Goal: Check status: Check status

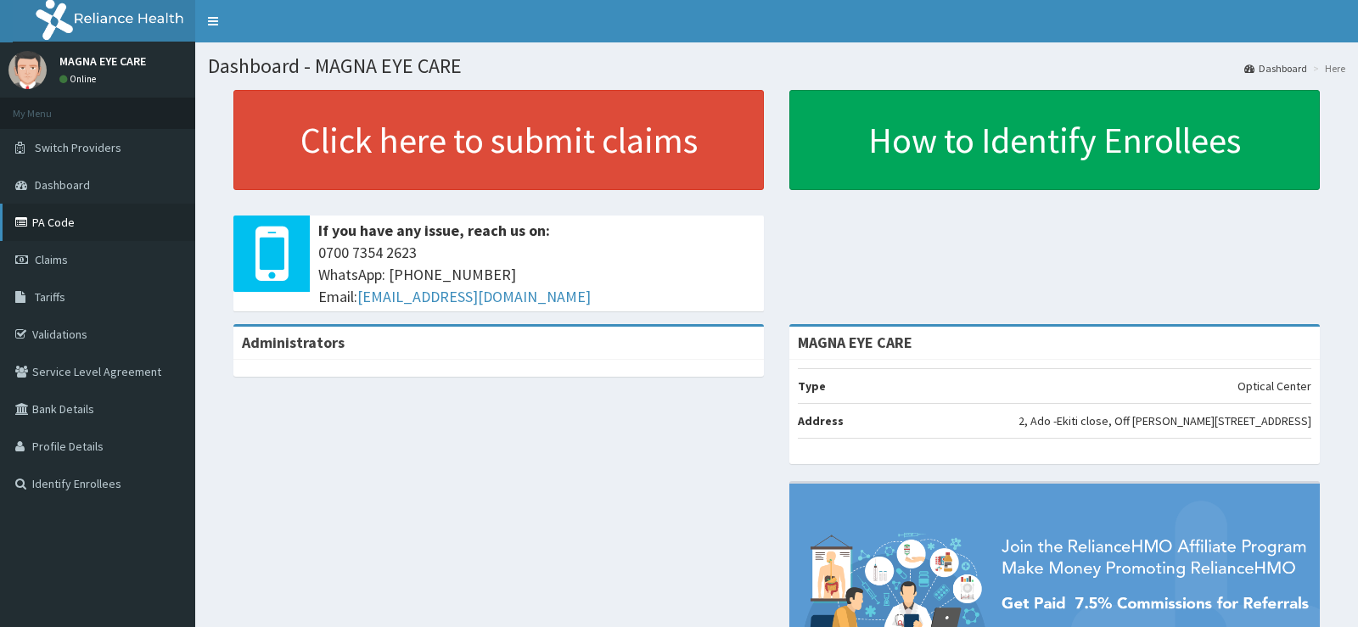
click at [52, 227] on link "PA Code" at bounding box center [97, 222] width 195 height 37
click at [39, 259] on span "Claims" at bounding box center [51, 259] width 33 height 15
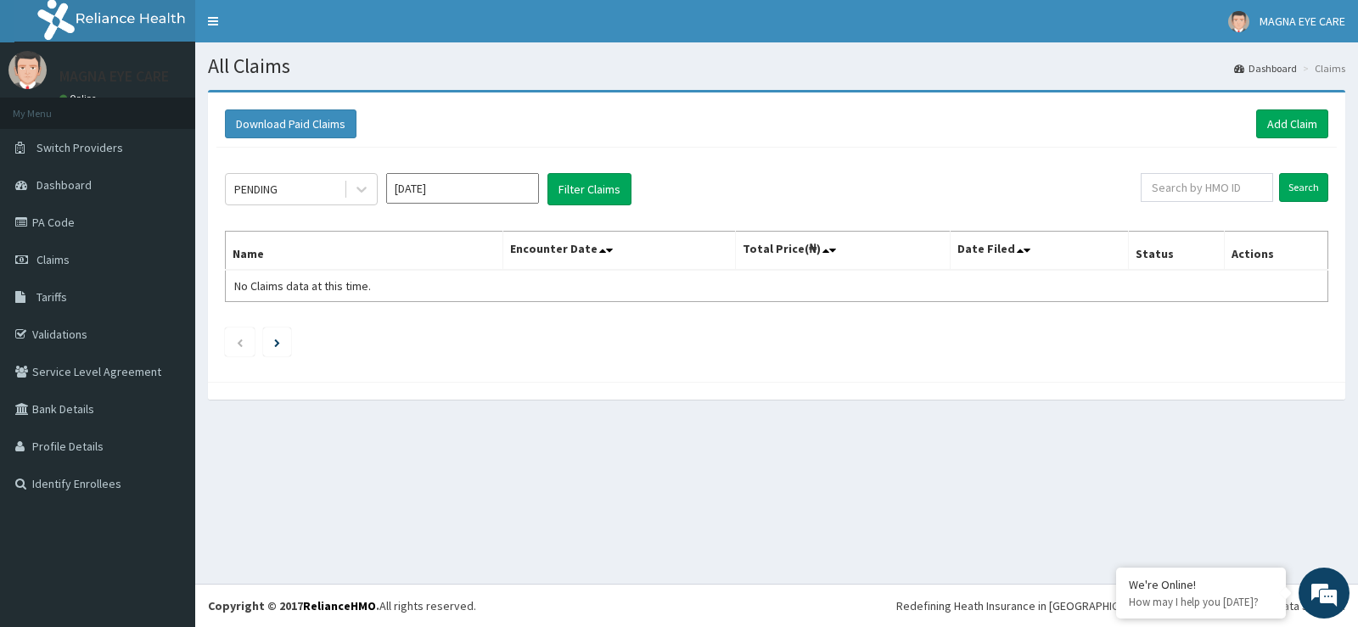
click at [208, 181] on div "Download Paid Claims Add Claim × Note you can only download claims within a max…" at bounding box center [776, 237] width 1137 height 289
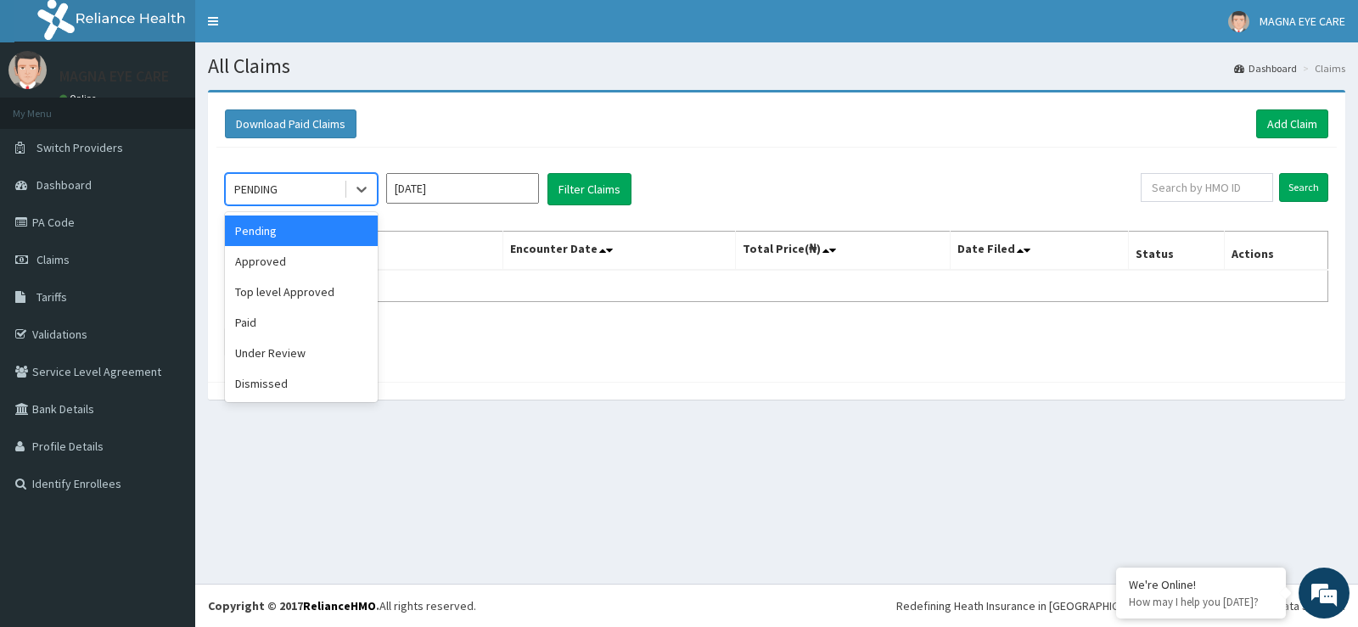
click at [276, 259] on div "Approved" at bounding box center [301, 261] width 153 height 31
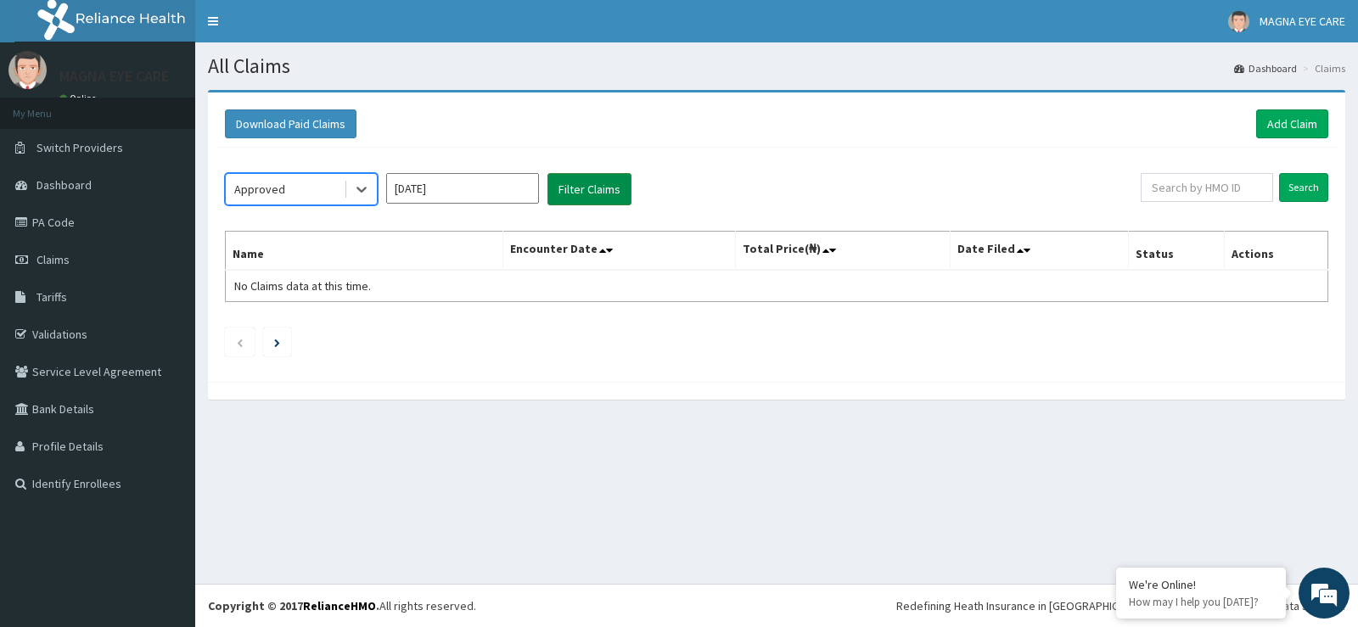
click at [557, 194] on button "Filter Claims" at bounding box center [589, 189] width 84 height 32
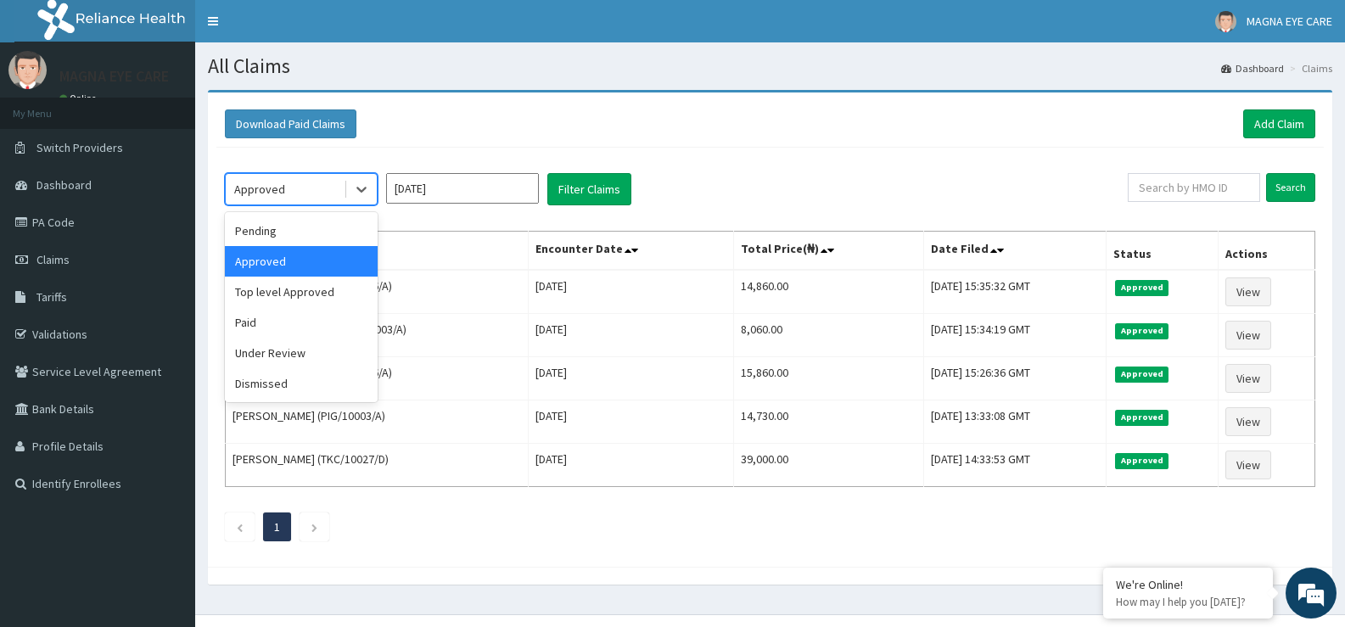
click at [251, 351] on div "Under Review" at bounding box center [301, 353] width 153 height 31
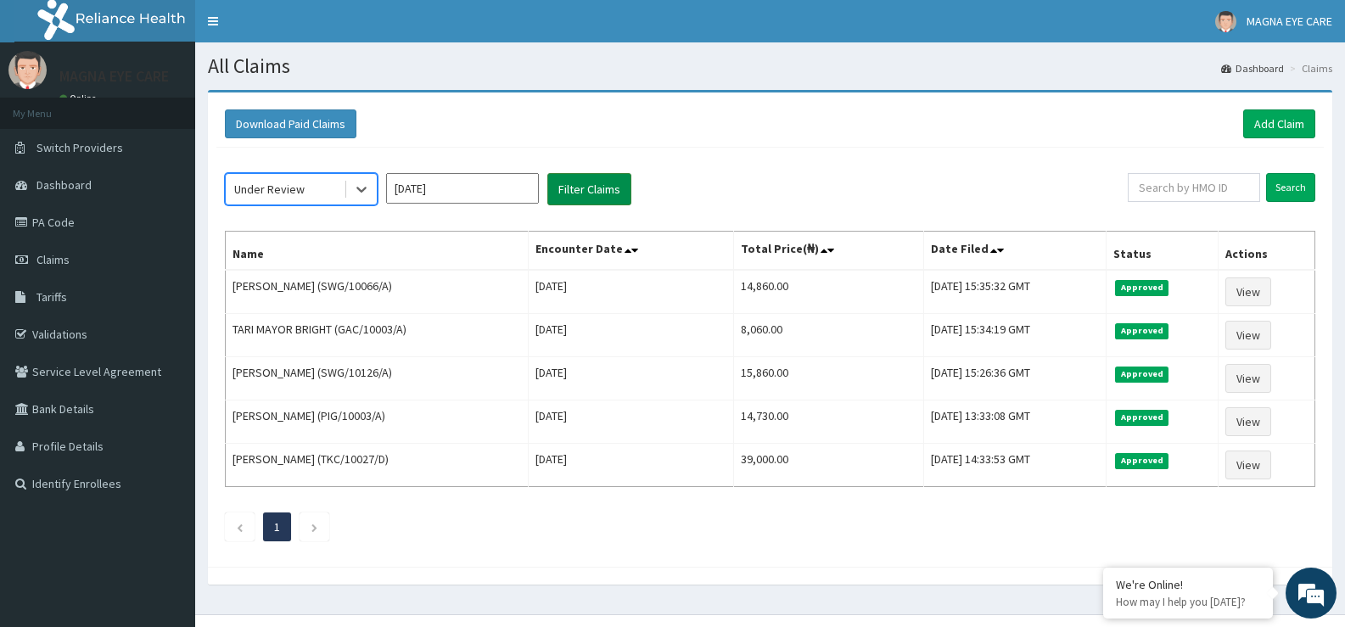
click at [586, 196] on button "Filter Claims" at bounding box center [589, 189] width 84 height 32
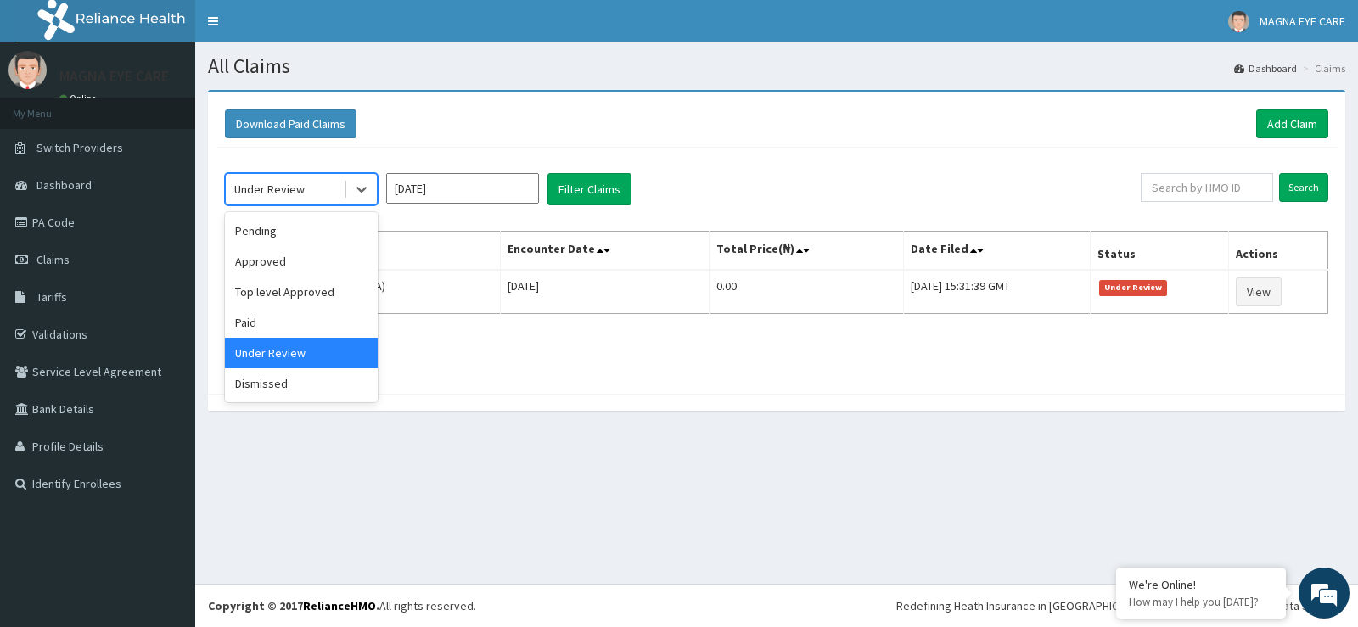
click at [715, 406] on div at bounding box center [776, 403] width 1137 height 18
click at [267, 221] on div "Pending" at bounding box center [301, 231] width 153 height 31
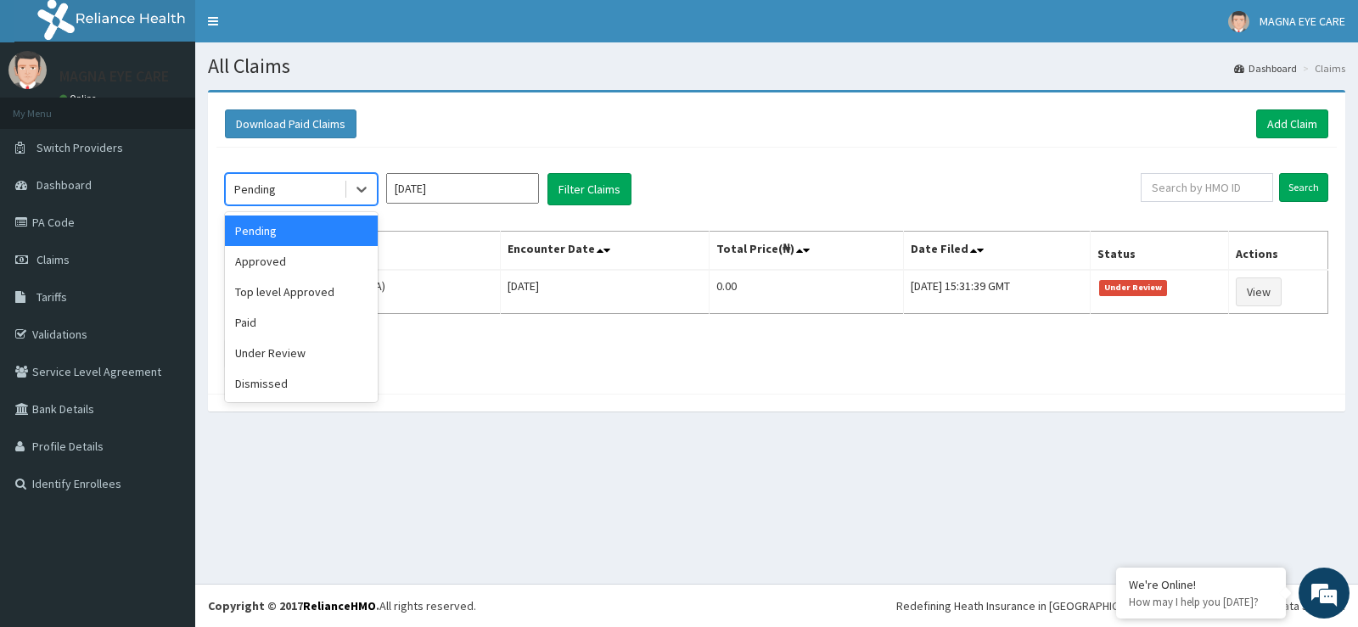
click at [260, 255] on div "Approved" at bounding box center [301, 261] width 153 height 31
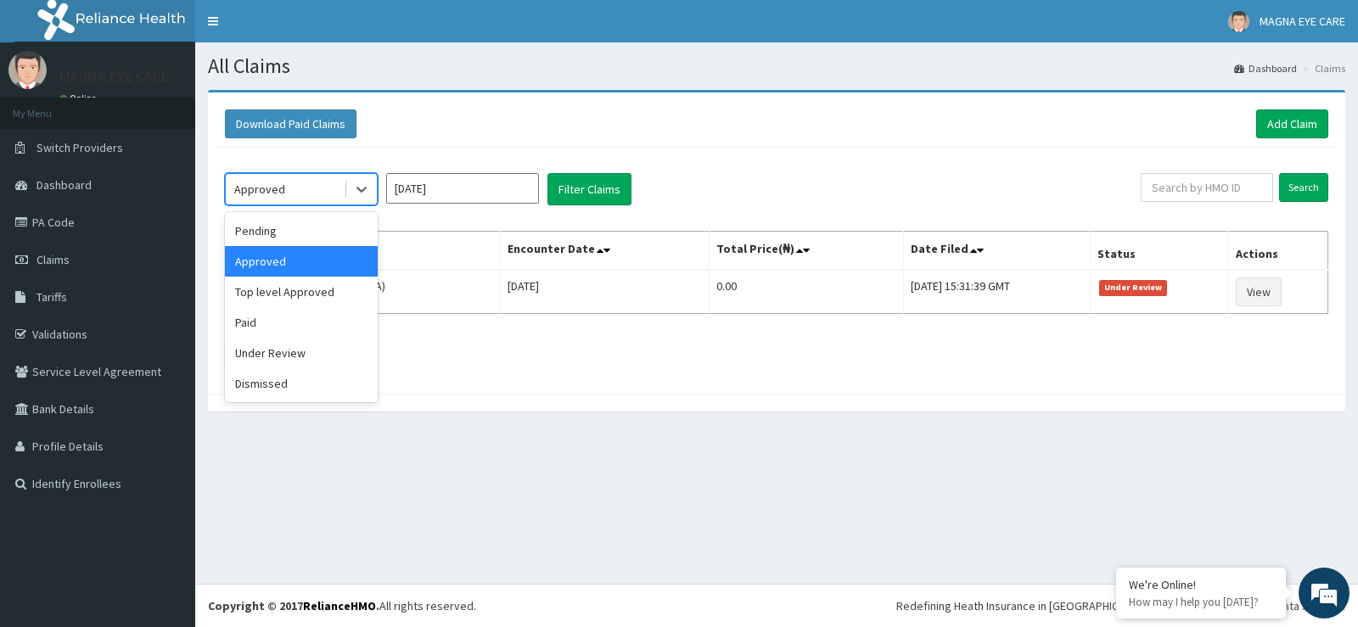
click at [262, 341] on div "Under Review" at bounding box center [301, 353] width 153 height 31
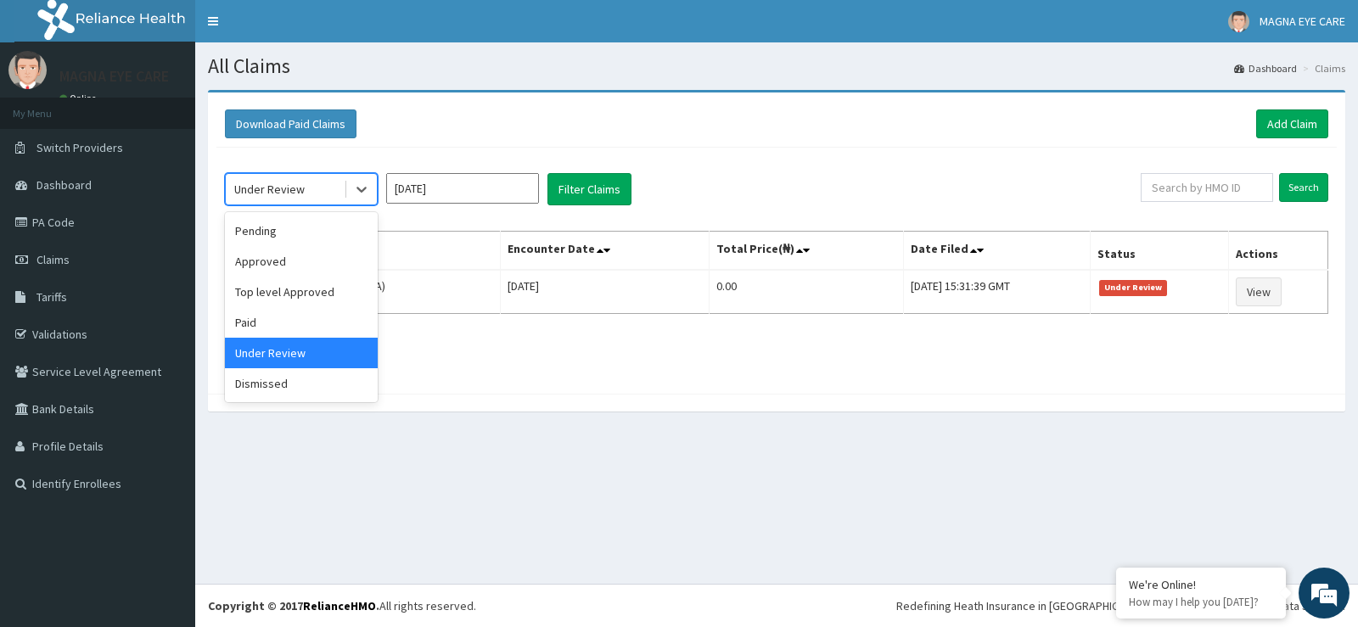
click at [435, 190] on input "Sep 2025" at bounding box center [462, 188] width 153 height 31
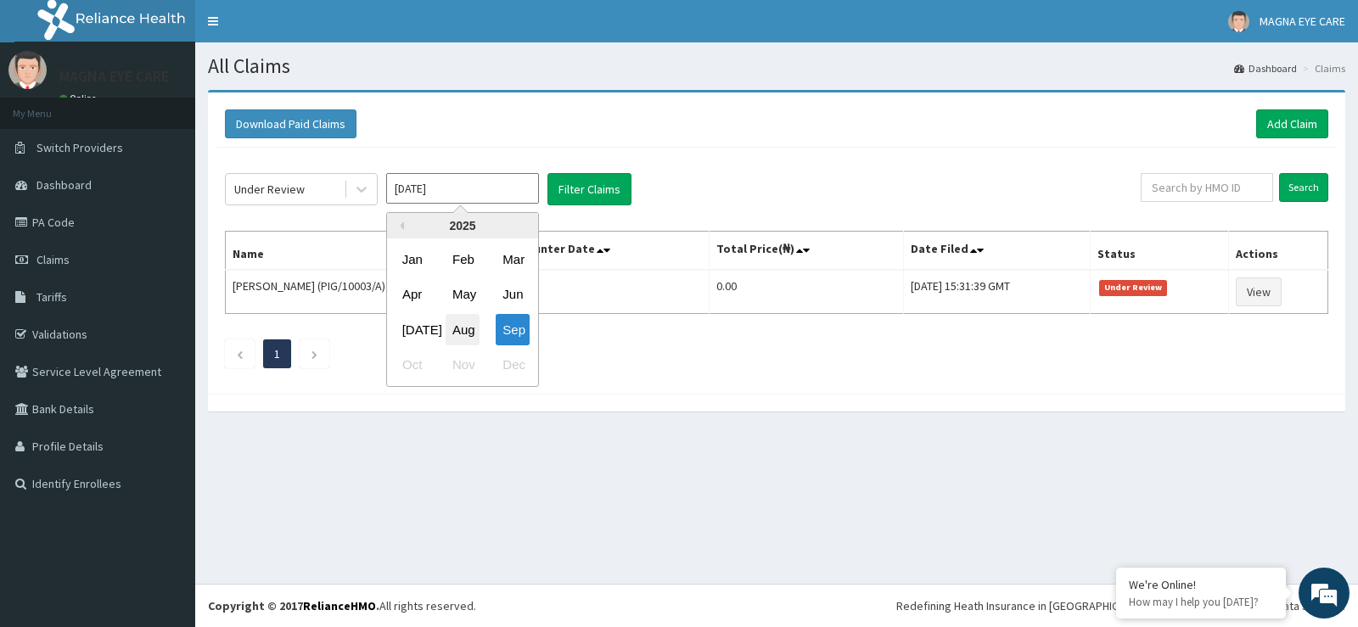
click at [452, 328] on div "Aug" at bounding box center [463, 329] width 34 height 31
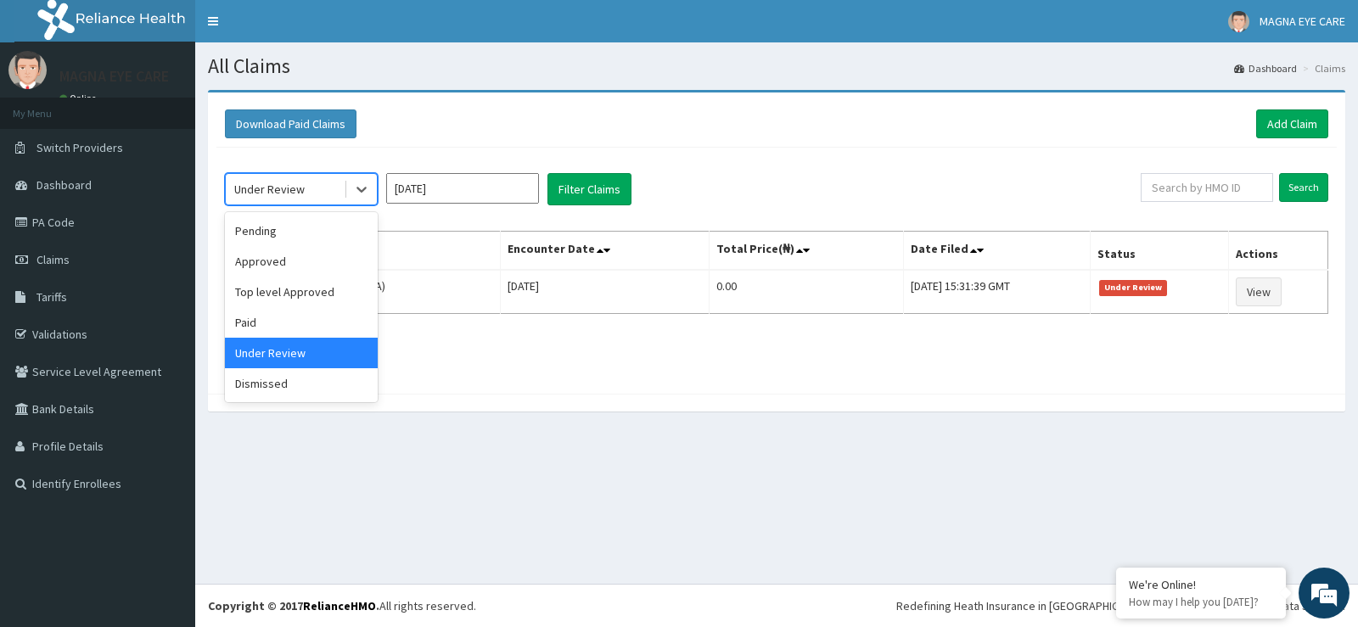
click at [237, 309] on div "Paid" at bounding box center [301, 322] width 153 height 31
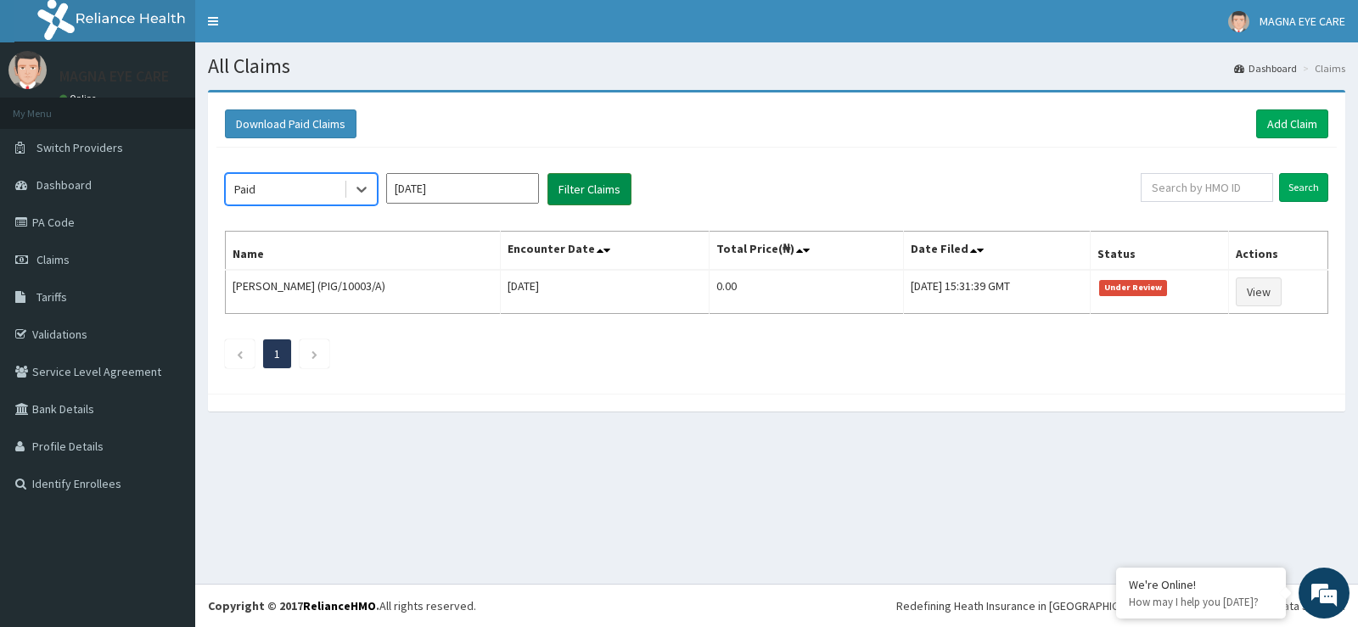
click at [565, 182] on button "Filter Claims" at bounding box center [589, 189] width 84 height 32
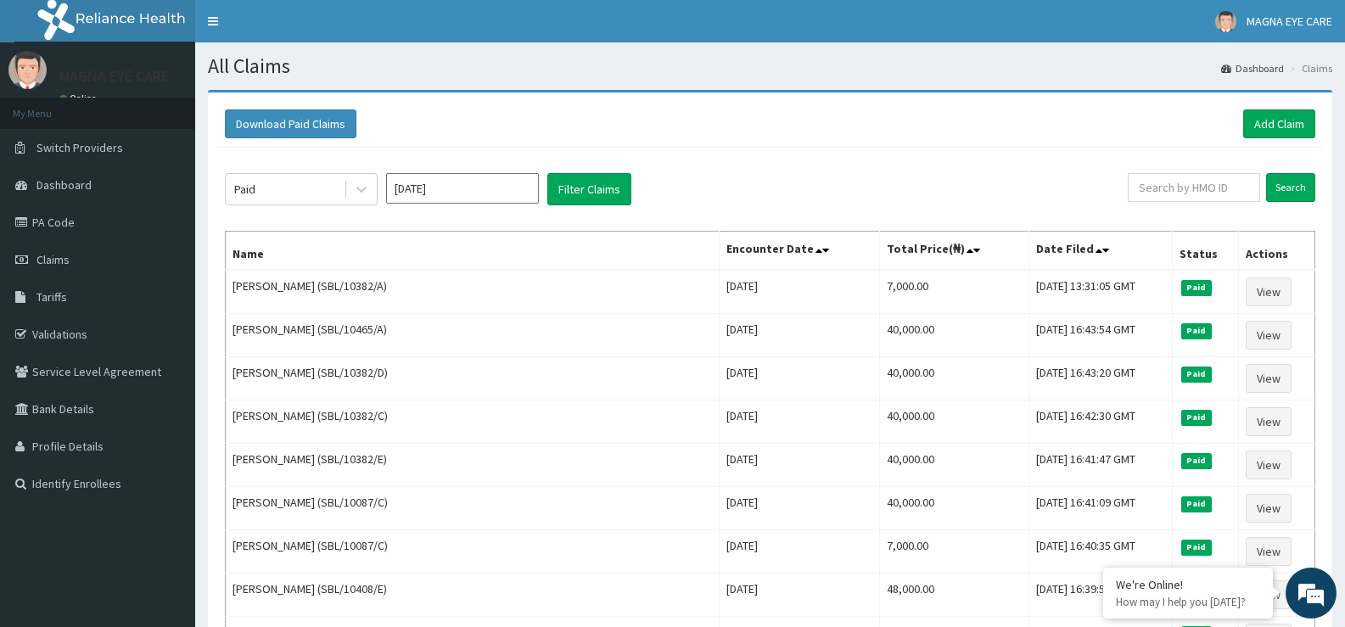
click at [428, 196] on input "Aug 2025" at bounding box center [462, 188] width 153 height 31
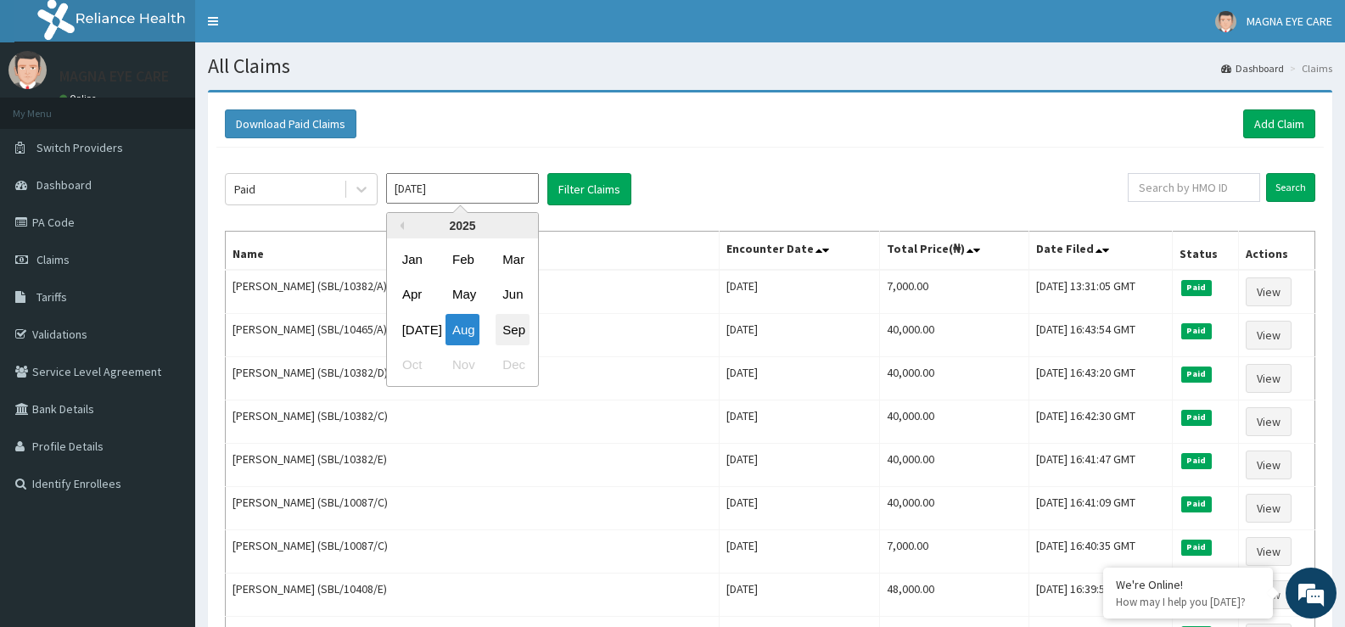
click at [500, 326] on div "Sep" at bounding box center [513, 329] width 34 height 31
type input "Sep 2025"
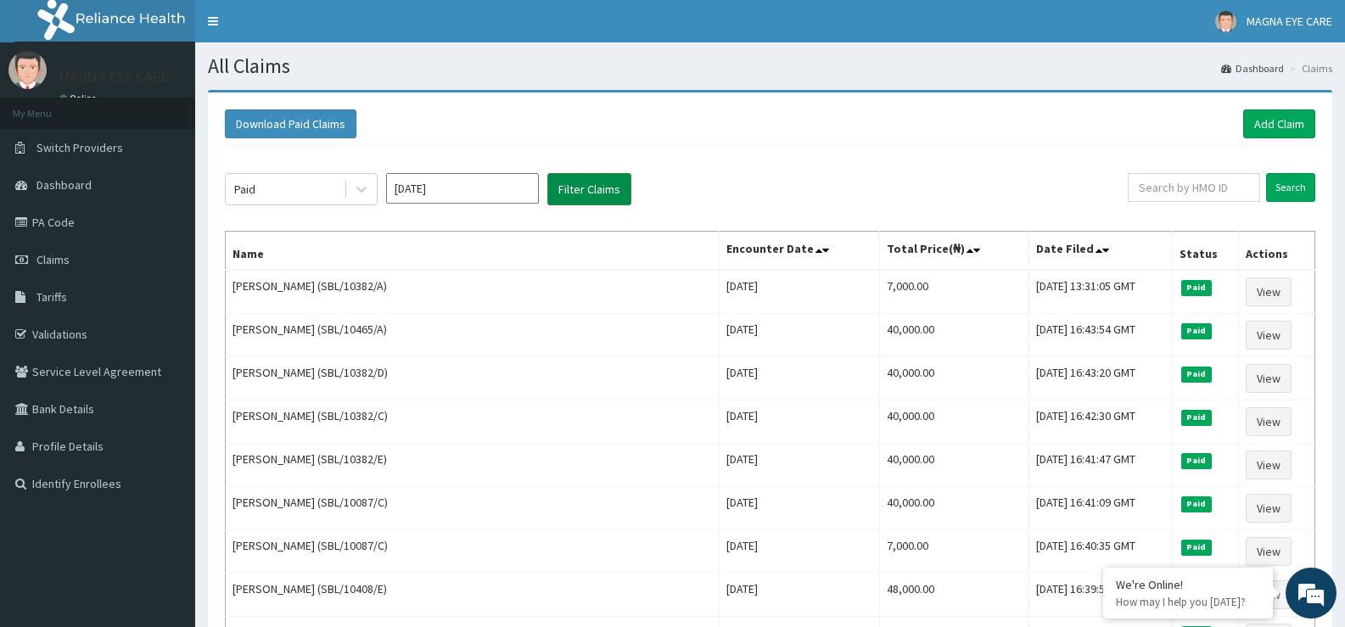
click at [604, 189] on button "Filter Claims" at bounding box center [589, 189] width 84 height 32
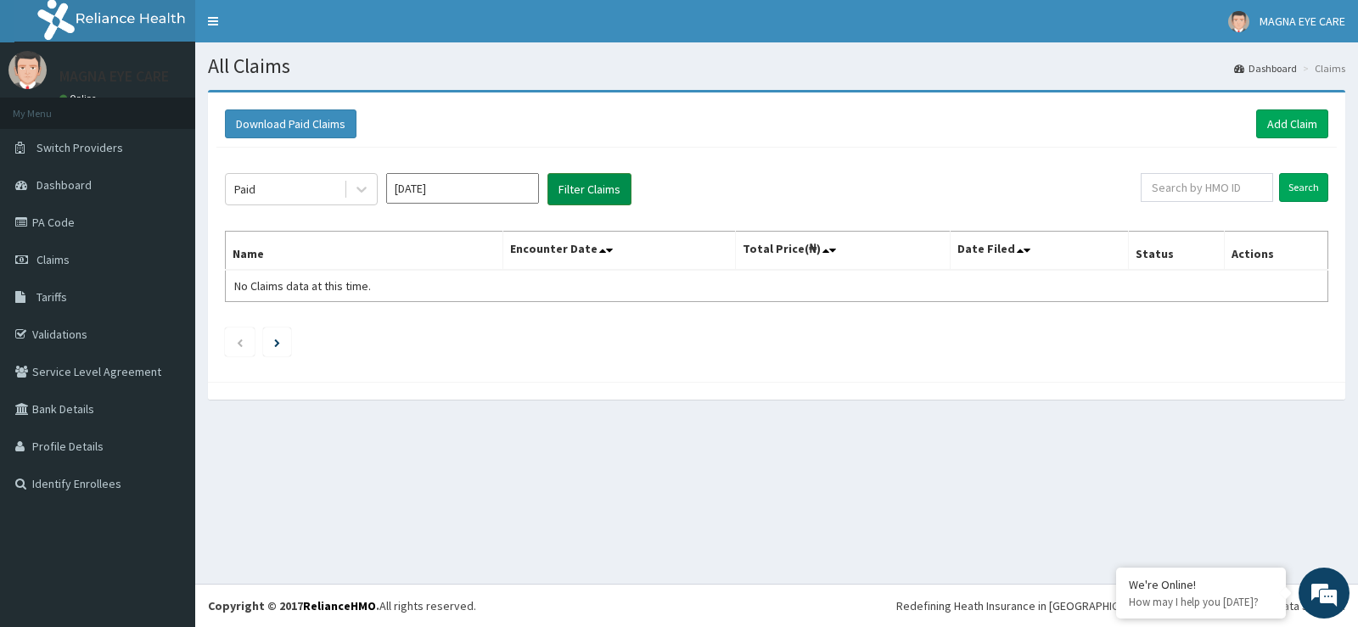
click at [581, 196] on button "Filter Claims" at bounding box center [589, 189] width 84 height 32
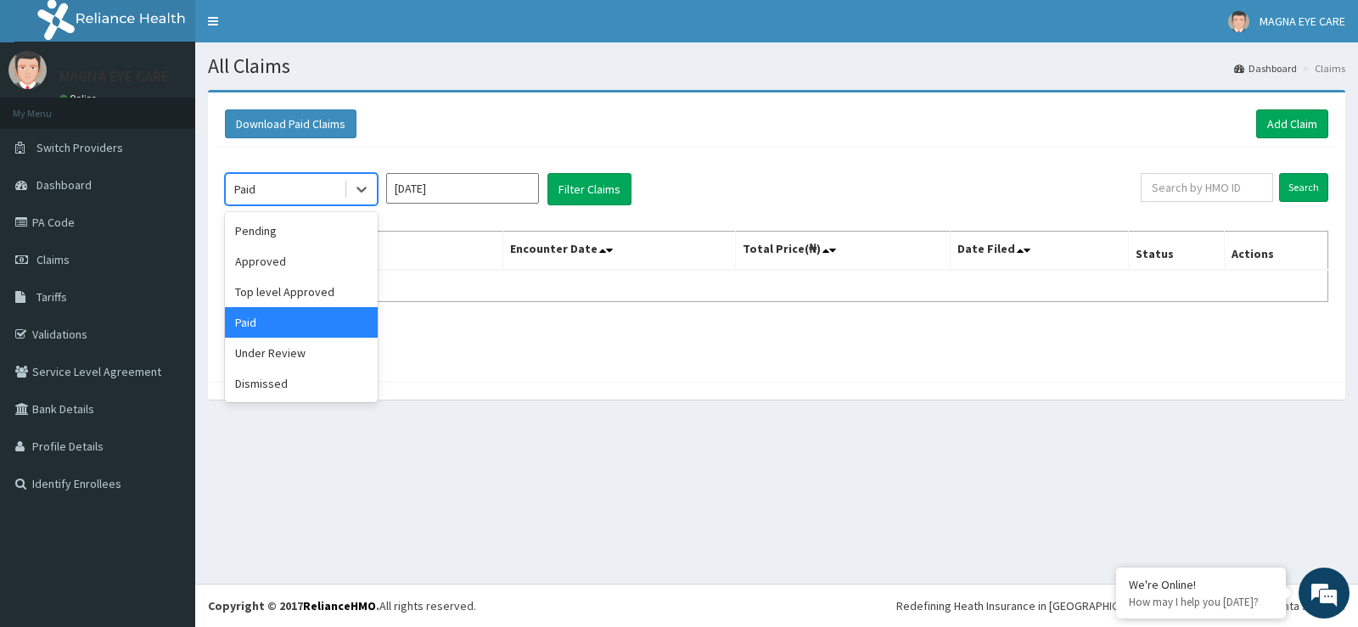
click at [270, 261] on div "Approved" at bounding box center [301, 261] width 153 height 31
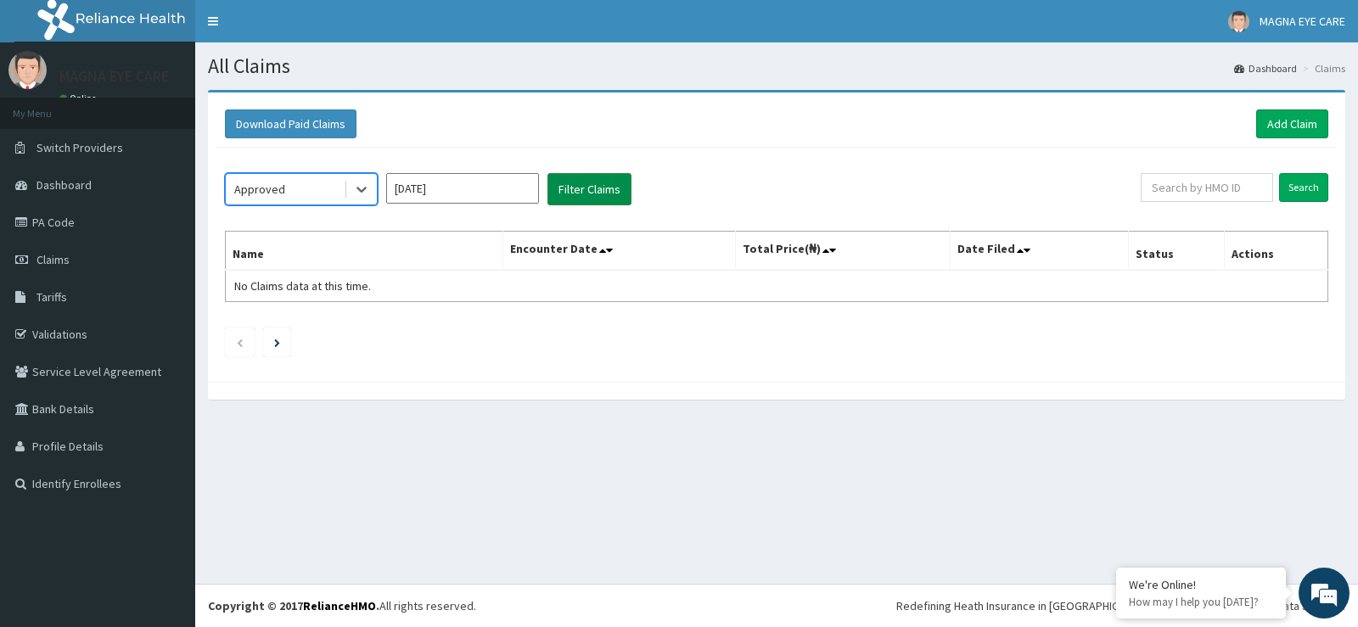
click at [587, 199] on button "Filter Claims" at bounding box center [589, 189] width 84 height 32
